Goal: Check status: Check status

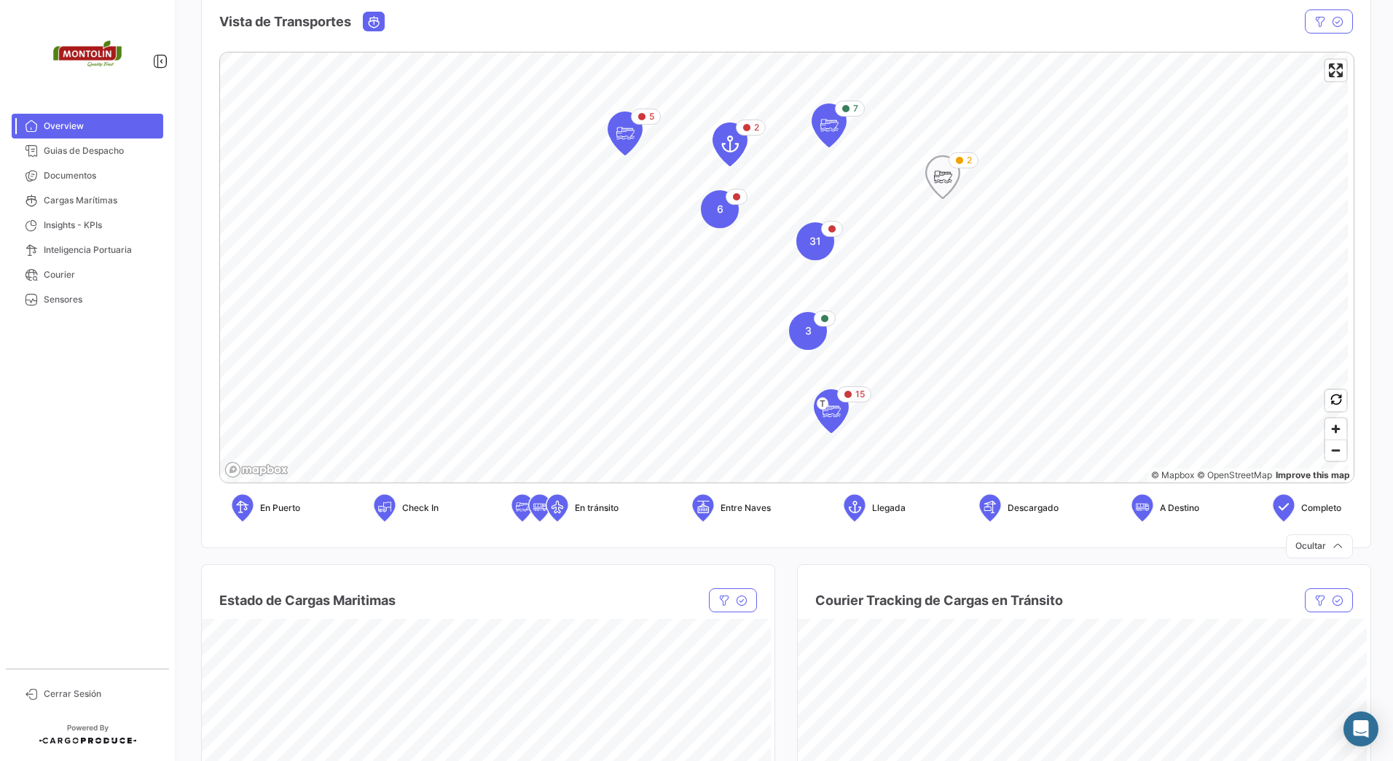
scroll to position [146, 0]
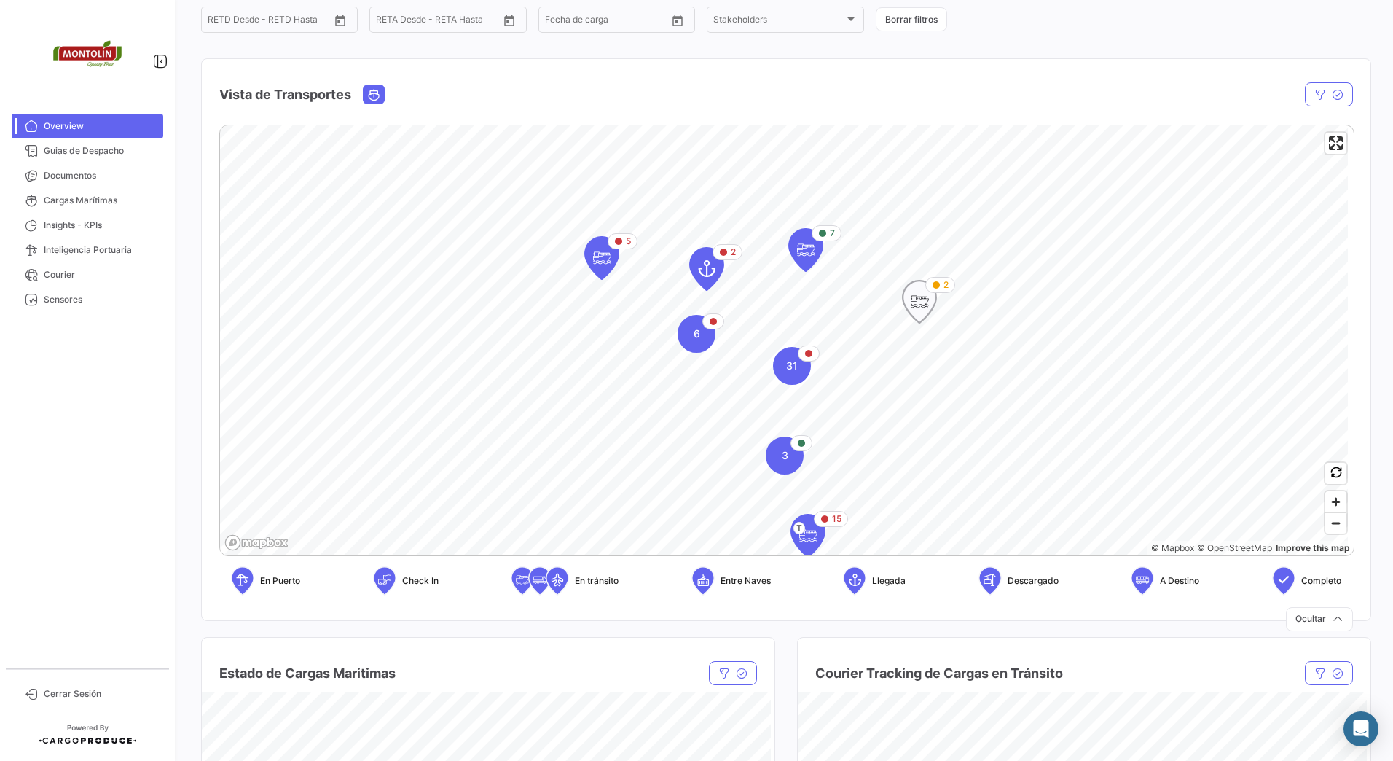
click at [929, 310] on icon "Map marker" at bounding box center [919, 301] width 20 height 31
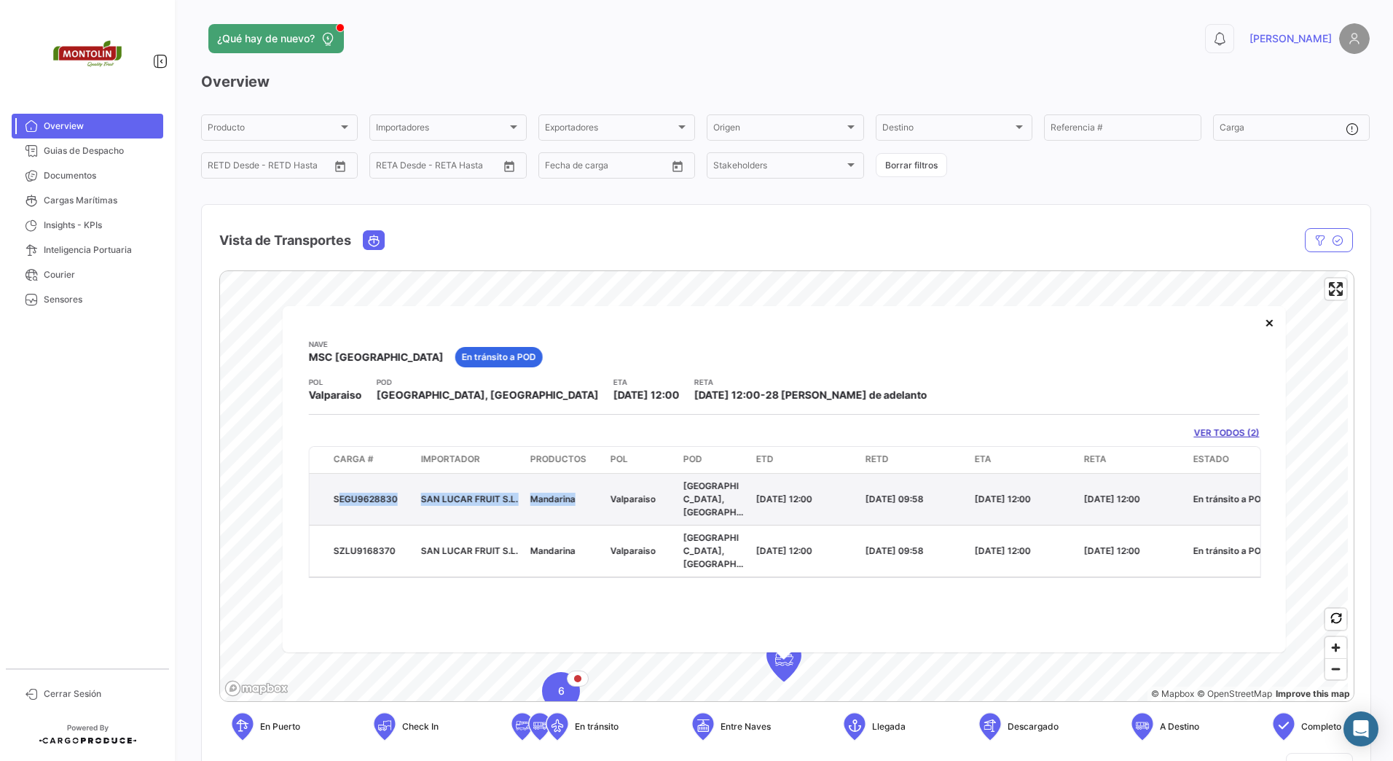
drag, startPoint x: 330, startPoint y: 480, endPoint x: 573, endPoint y: 501, distance: 243.5
click at [572, 501] on div "SEGU9628830 SAN LUCAR FRUIT S.L. Mandarina Valparaiso [GEOGRAPHIC_DATA], [GEOGR…" at bounding box center [913, 498] width 1206 height 51
click at [573, 501] on datatable-body-cell "Mandarina" at bounding box center [565, 498] width 80 height 51
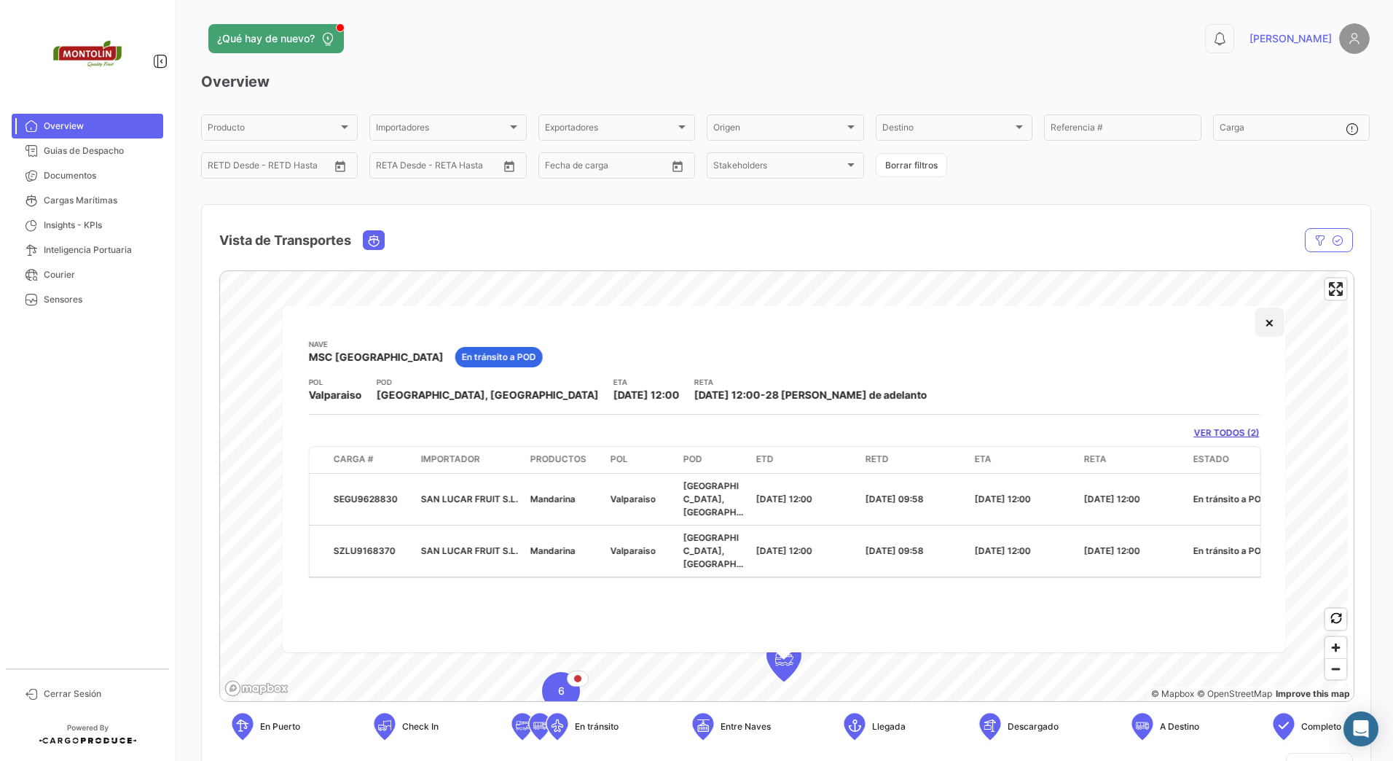
click at [1266, 318] on button "×" at bounding box center [1269, 321] width 29 height 29
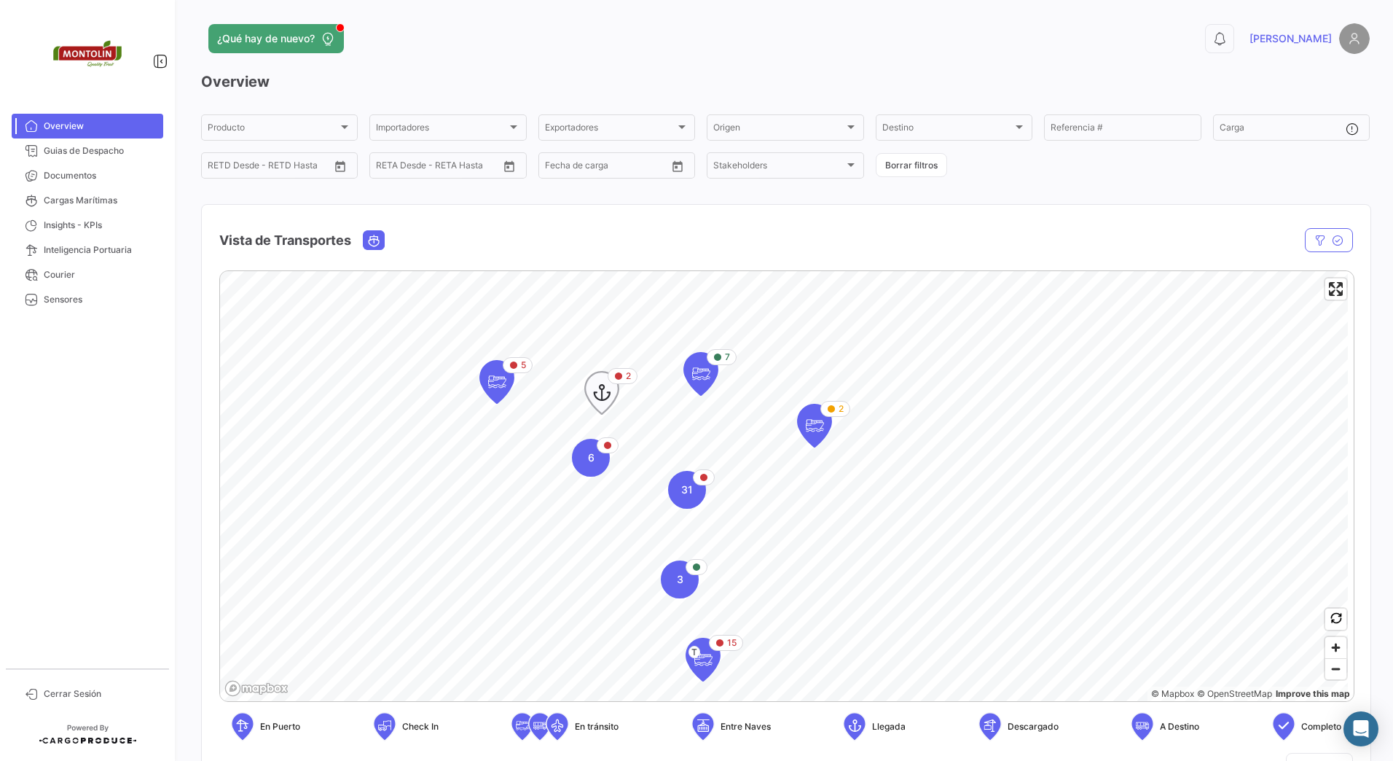
click at [598, 396] on icon "Map marker" at bounding box center [602, 392] width 20 height 31
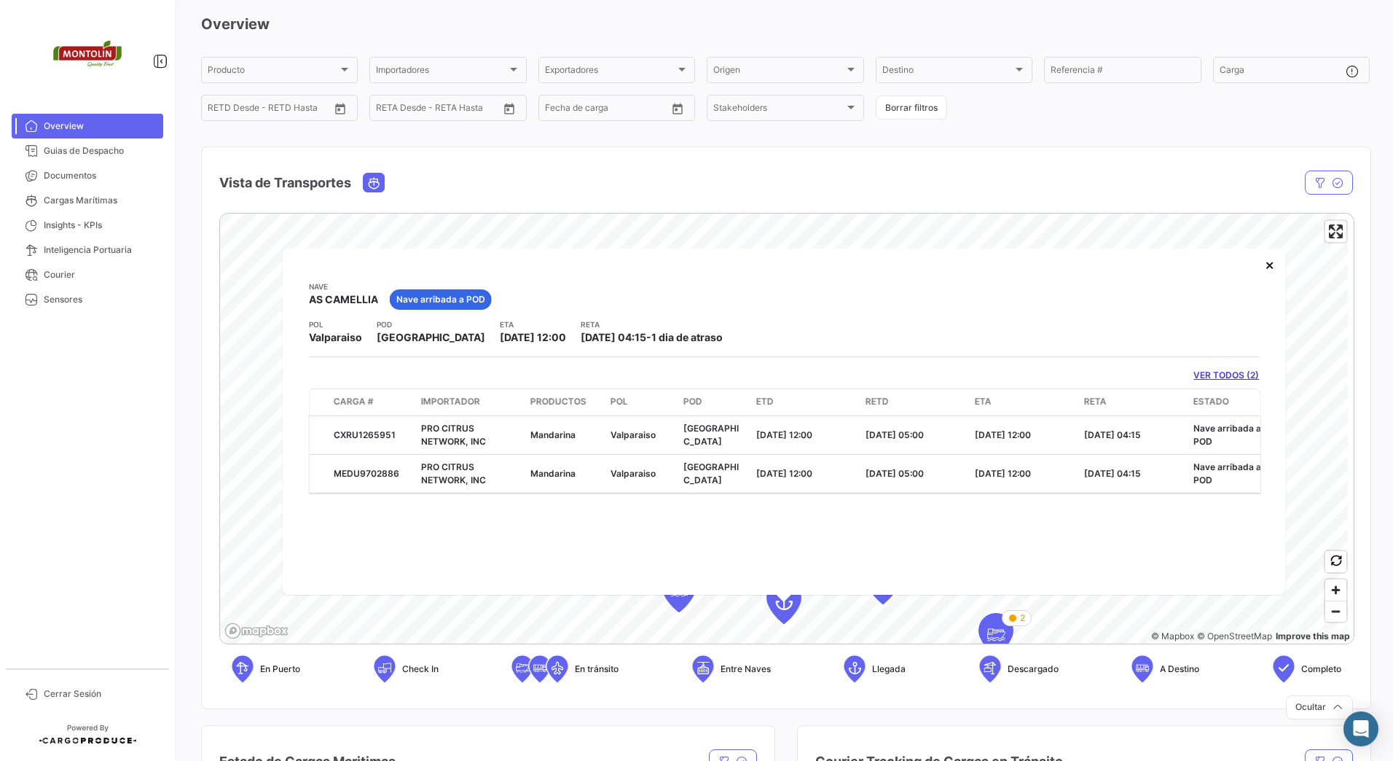
scroll to position [73, 0]
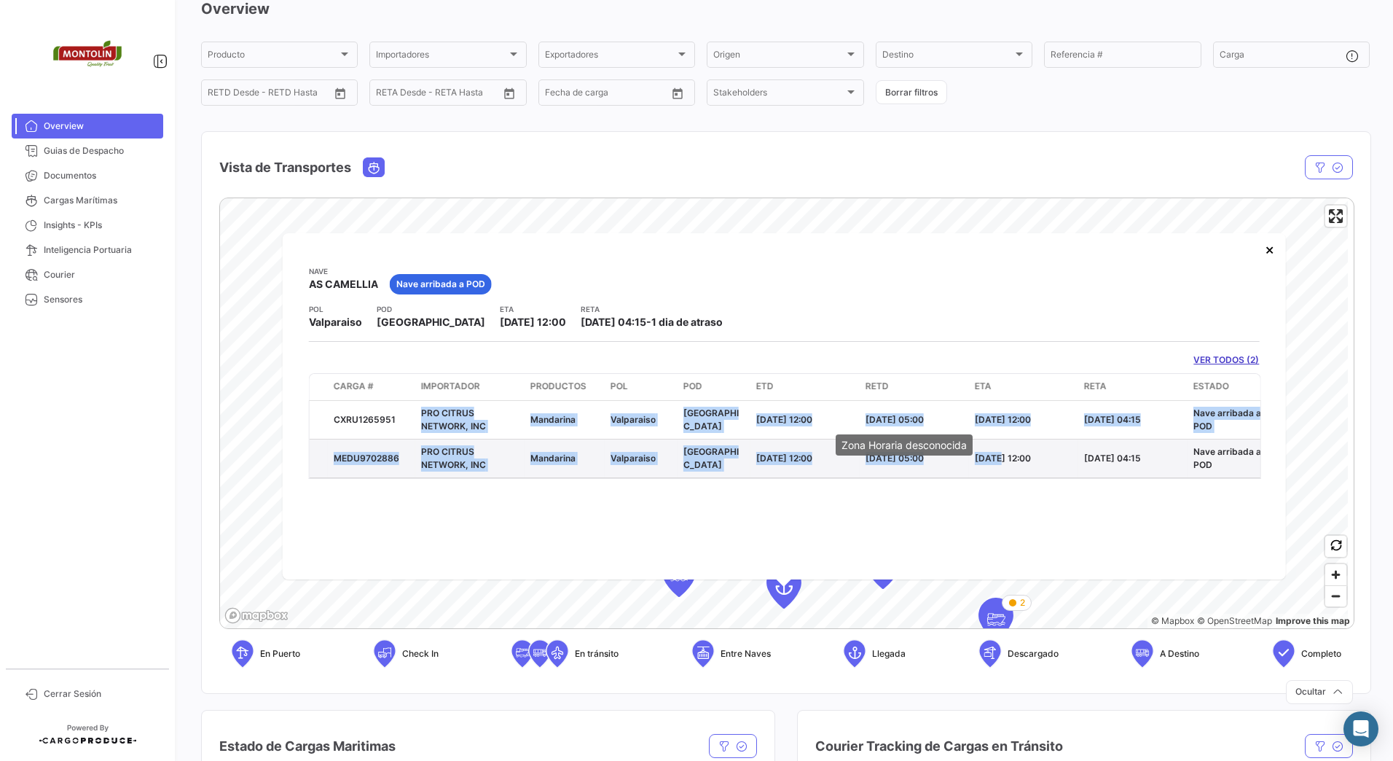
drag, startPoint x: 487, startPoint y: 420, endPoint x: 996, endPoint y: 442, distance: 509.0
click at [996, 442] on datatable-scroller "CXRU1265951 PRO CITRUS NETWORK, INC Mandarina Valparaiso [GEOGRAPHIC_DATA] [DAT…" at bounding box center [785, 438] width 951 height 77
click at [996, 442] on datatable-body-cell "[DATE] 12:00" at bounding box center [1023, 458] width 109 height 38
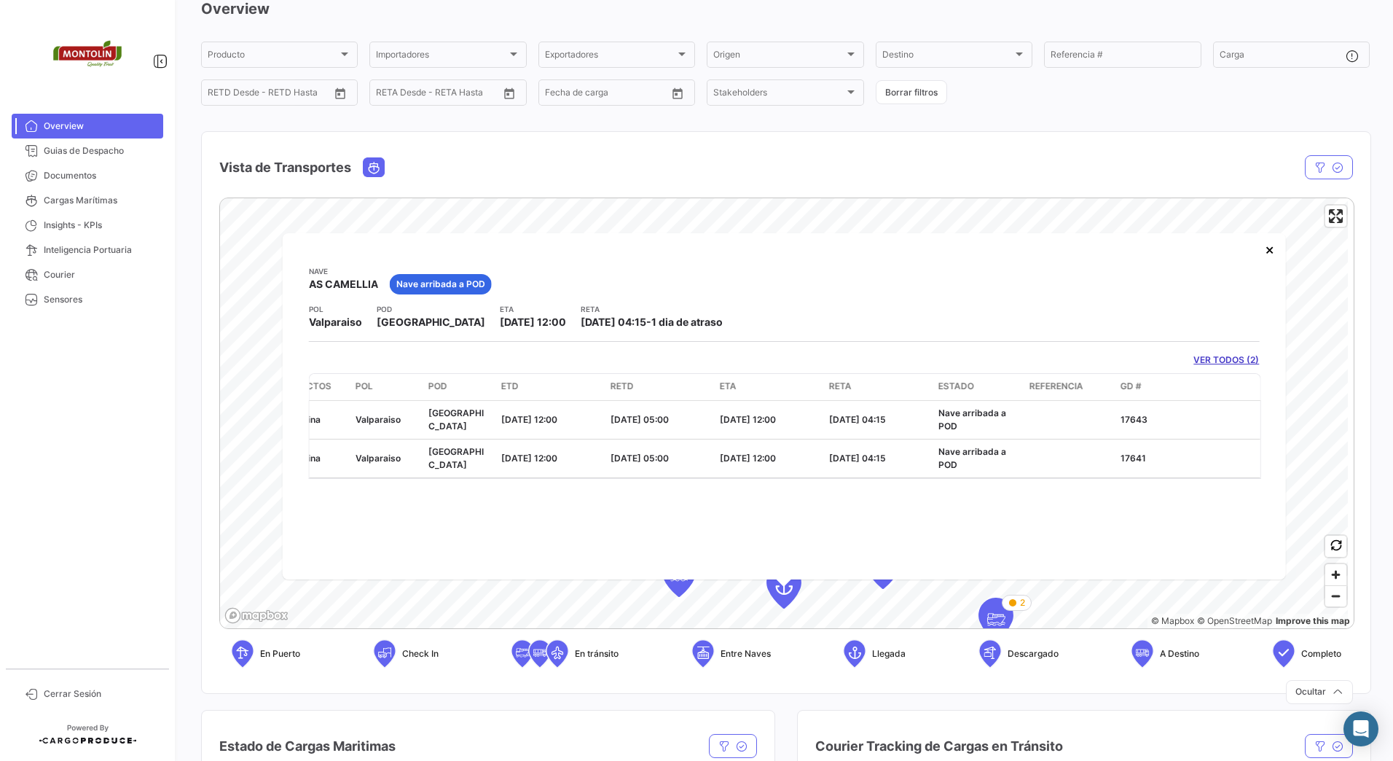
scroll to position [0, 0]
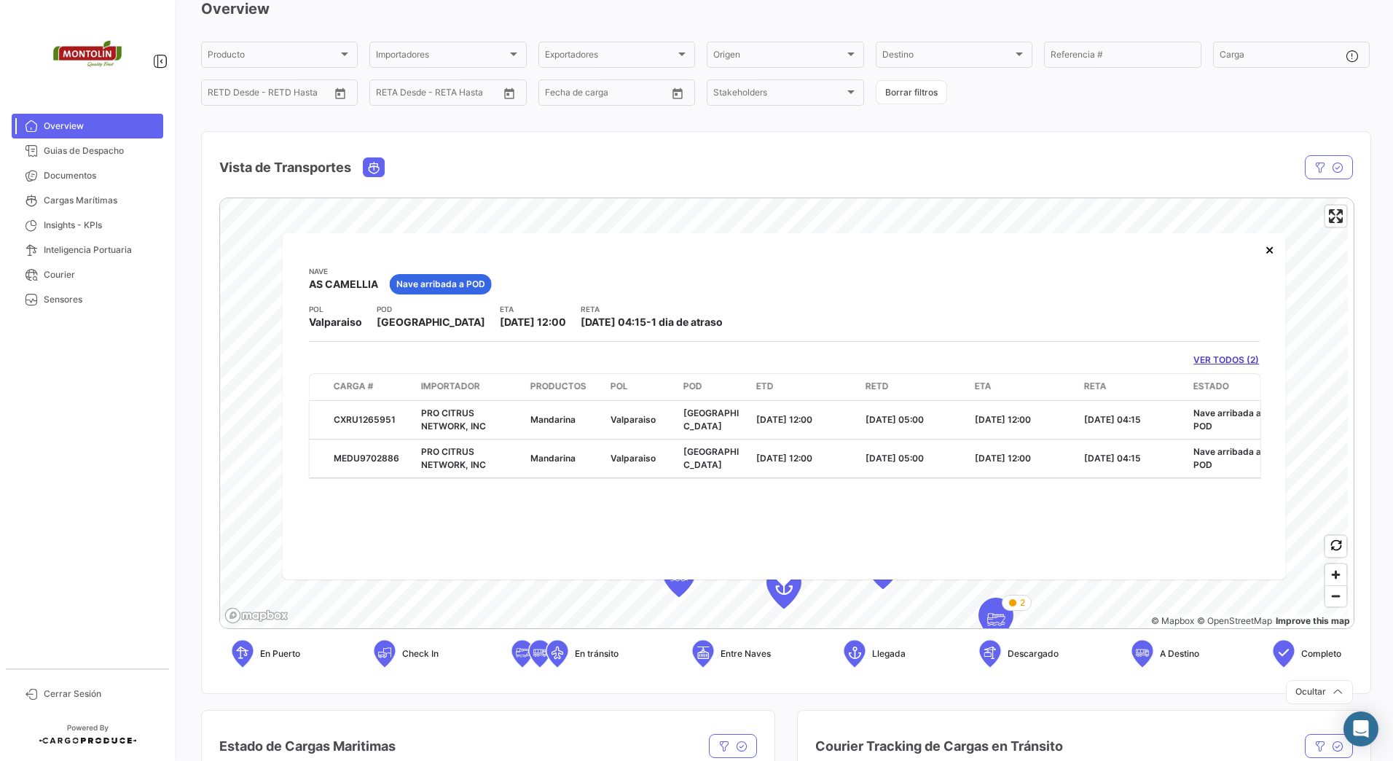
drag, startPoint x: 573, startPoint y: 321, endPoint x: 614, endPoint y: 321, distance: 41.5
click at [614, 321] on span "[DATE] 04:15" at bounding box center [614, 321] width 66 height 12
drag, startPoint x: 614, startPoint y: 321, endPoint x: 628, endPoint y: 328, distance: 15.3
click at [628, 328] on div "[DATE] 04:15 - 1 dia de atraso" at bounding box center [652, 322] width 142 height 15
drag, startPoint x: 770, startPoint y: 326, endPoint x: 596, endPoint y: 319, distance: 174.3
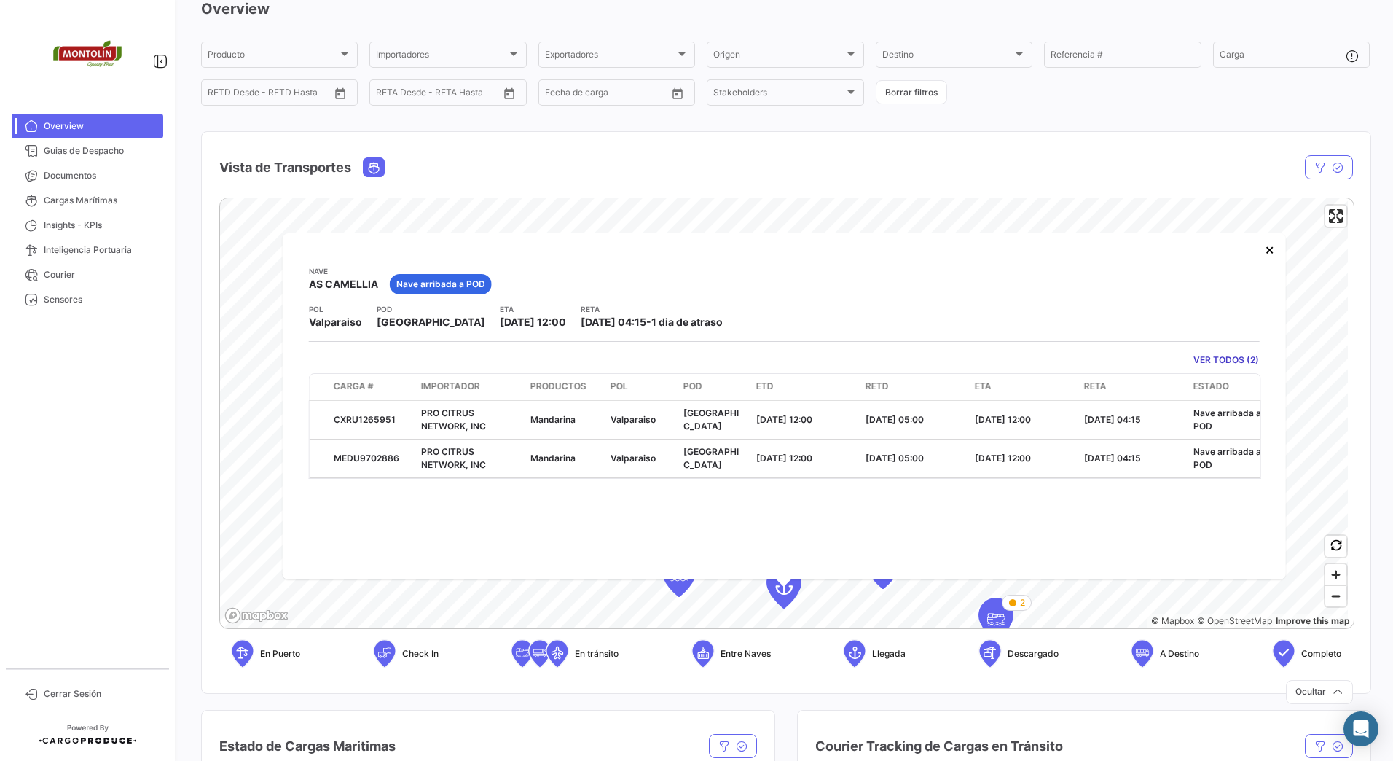
click at [596, 319] on div "POL Valparaiso POD [GEOGRAPHIC_DATA] ETA [DATE] 12:00 [PERSON_NAME] [DATE] 04:1…" at bounding box center [784, 316] width 951 height 26
click at [596, 319] on span "[DATE] 04:15" at bounding box center [614, 321] width 66 height 12
drag, startPoint x: 674, startPoint y: 321, endPoint x: 776, endPoint y: 321, distance: 102.0
click at [775, 321] on div "POL Valparaiso POD [GEOGRAPHIC_DATA] ETA [DATE] 12:00 [PERSON_NAME] [DATE] 04:1…" at bounding box center [784, 316] width 951 height 26
click at [776, 321] on div "POL Valparaiso POD [GEOGRAPHIC_DATA] ETA [DATE] 12:00 [PERSON_NAME] [DATE] 04:1…" at bounding box center [784, 316] width 951 height 26
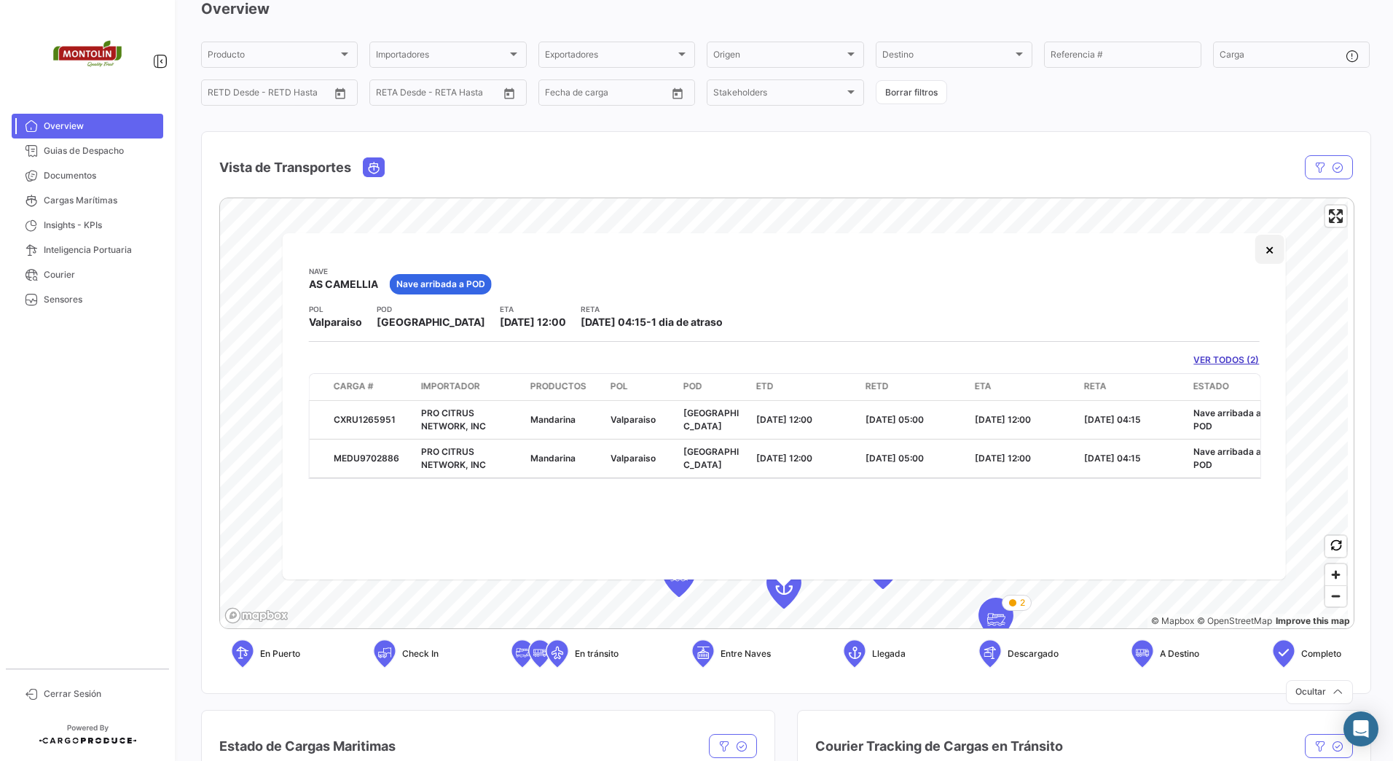
click at [1269, 248] on button "×" at bounding box center [1269, 249] width 29 height 29
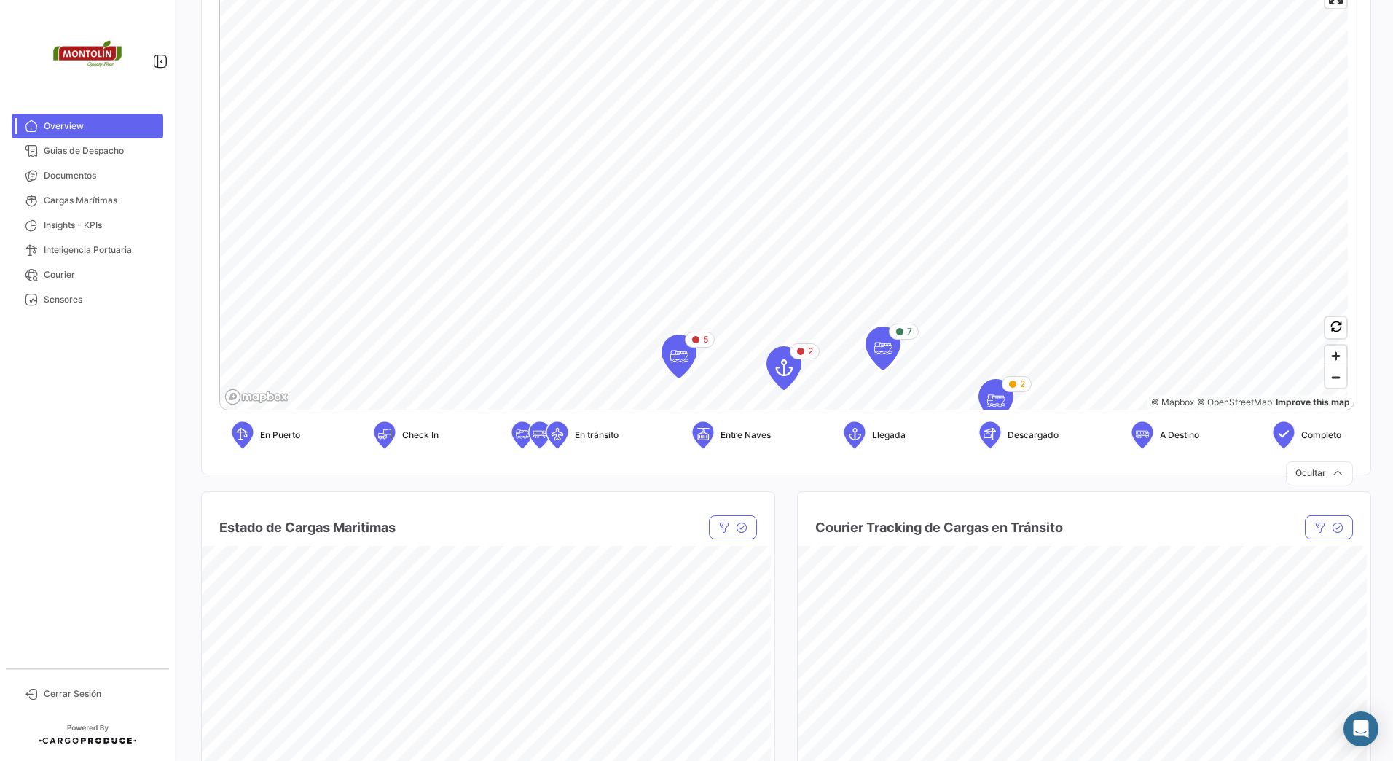
scroll to position [219, 0]
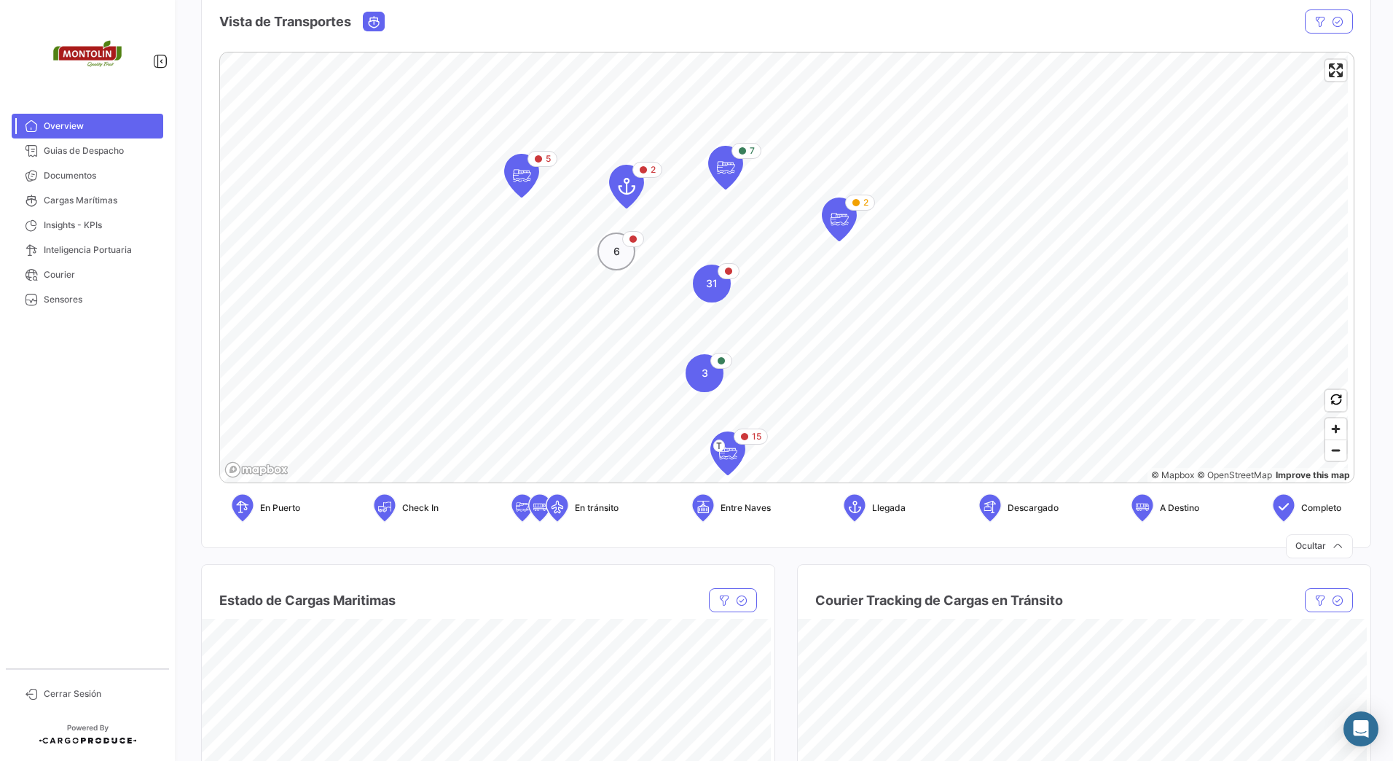
click at [624, 259] on div "6" at bounding box center [616, 251] width 38 height 38
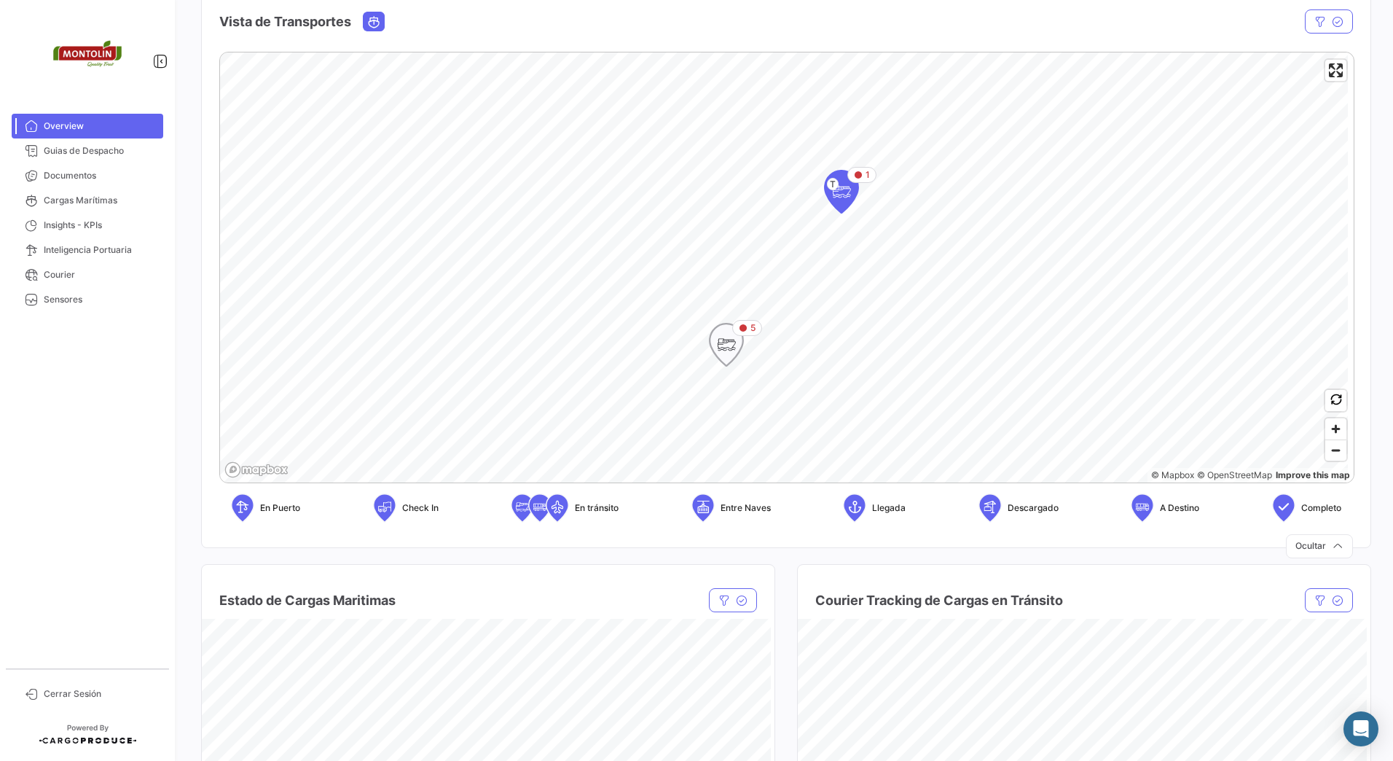
click at [729, 345] on icon "Map marker" at bounding box center [726, 344] width 20 height 31
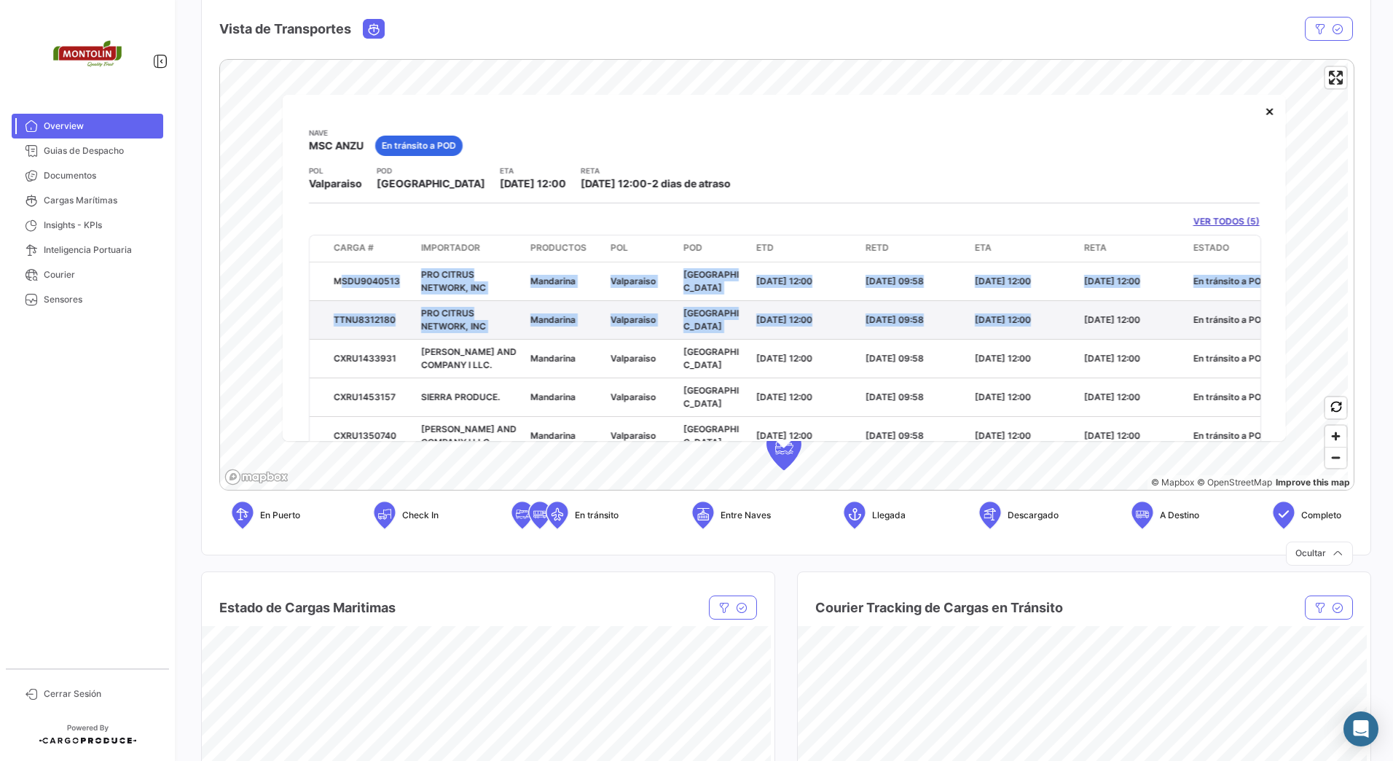
drag, startPoint x: 338, startPoint y: 286, endPoint x: 1082, endPoint y: 319, distance: 744.6
click at [1082, 319] on datatable-scroller "MSDU9040513 PRO CITRUS NETWORK, INC Mandarina Valparaiso [GEOGRAPHIC_DATA] [DAT…" at bounding box center [785, 358] width 951 height 193
click at [1082, 319] on datatable-body-cell "[DATE] 12:00" at bounding box center [1132, 319] width 109 height 38
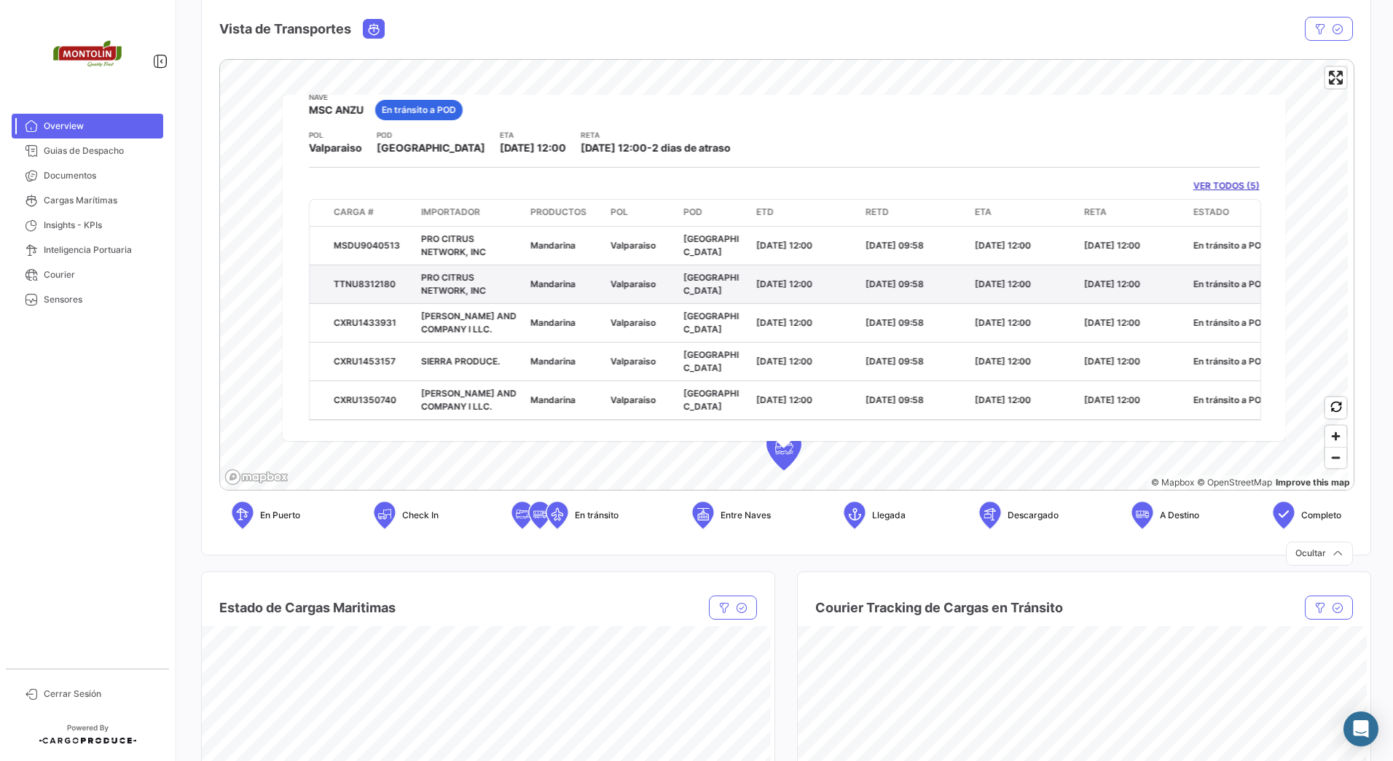
scroll to position [52, 0]
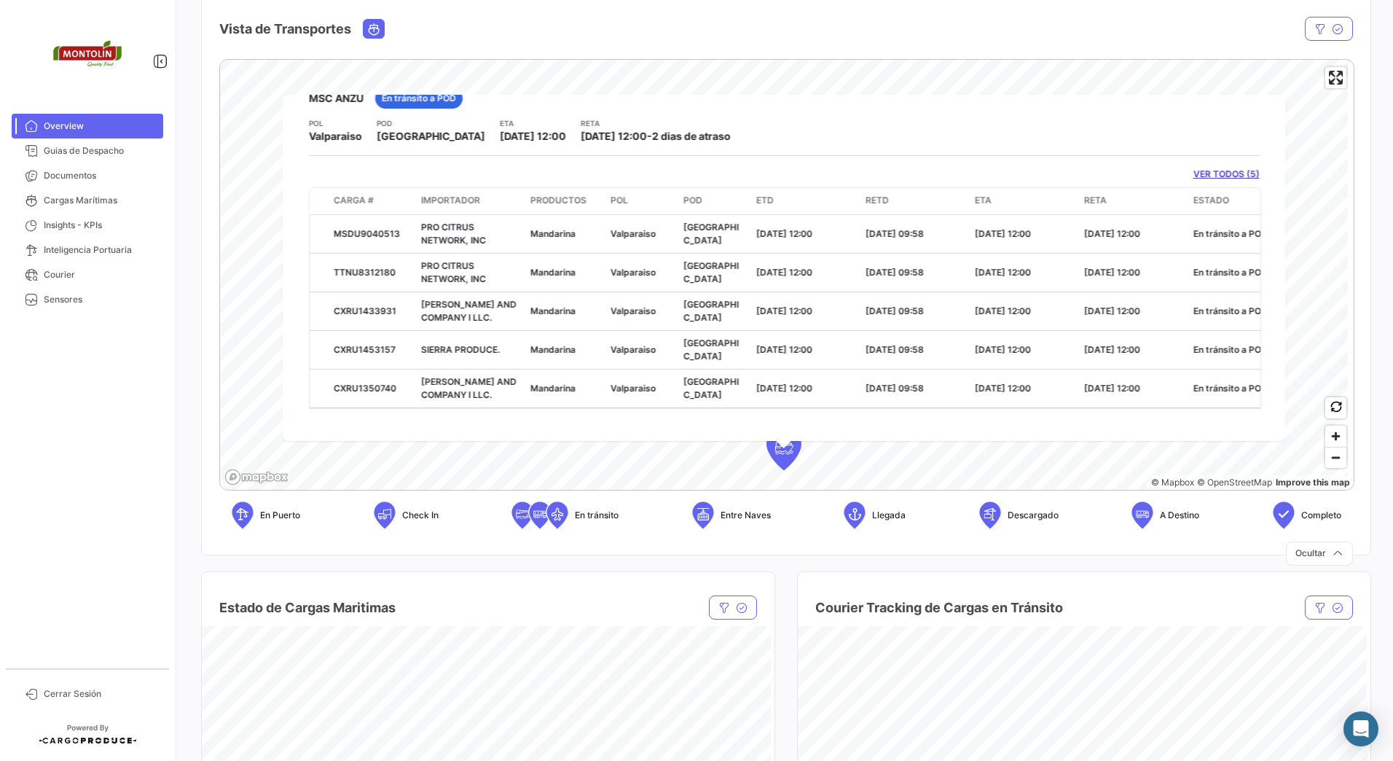
drag, startPoint x: 711, startPoint y: 136, endPoint x: 383, endPoint y: 136, distance: 327.9
click at [383, 136] on div "POL Valparaiso POD [GEOGRAPHIC_DATA] ETA [DATE] 12:00 [PERSON_NAME] [DATE] 12:0…" at bounding box center [784, 130] width 951 height 26
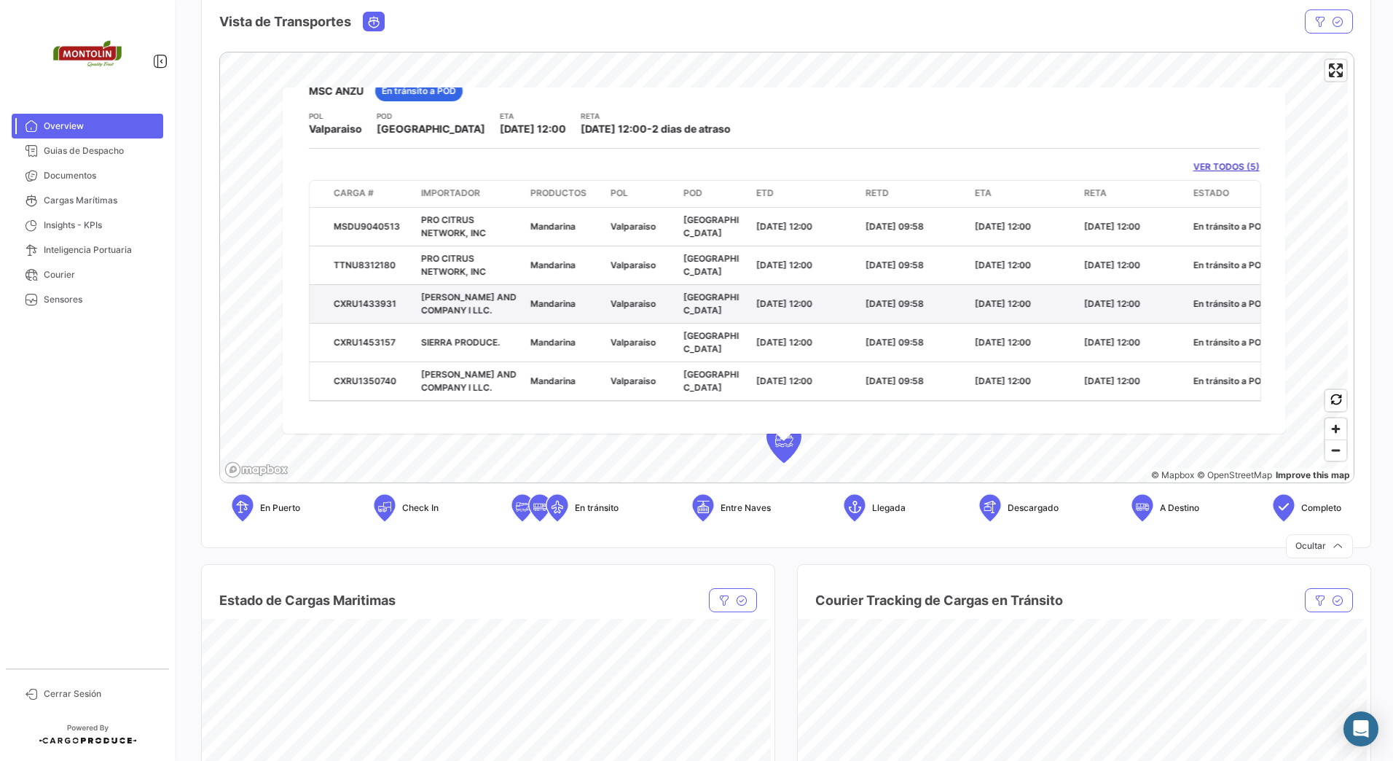
scroll to position [138, 0]
